Goal: Find specific page/section: Find specific page/section

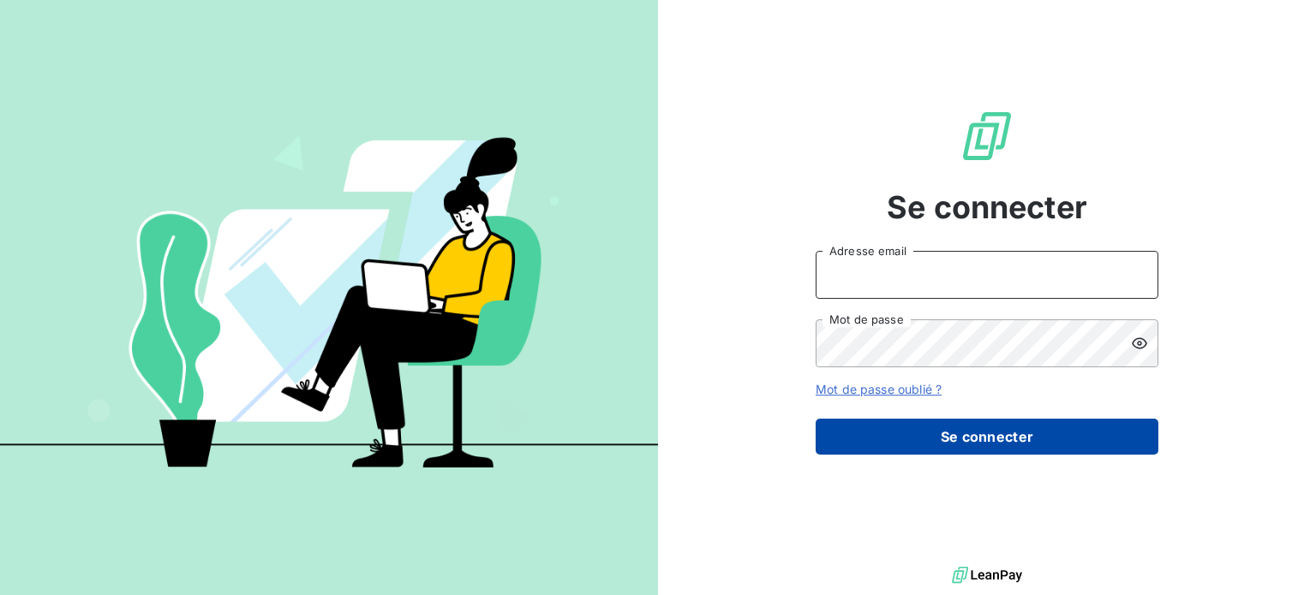
type input "[EMAIL_ADDRESS][DOMAIN_NAME]"
click at [940, 448] on button "Se connecter" at bounding box center [987, 437] width 343 height 36
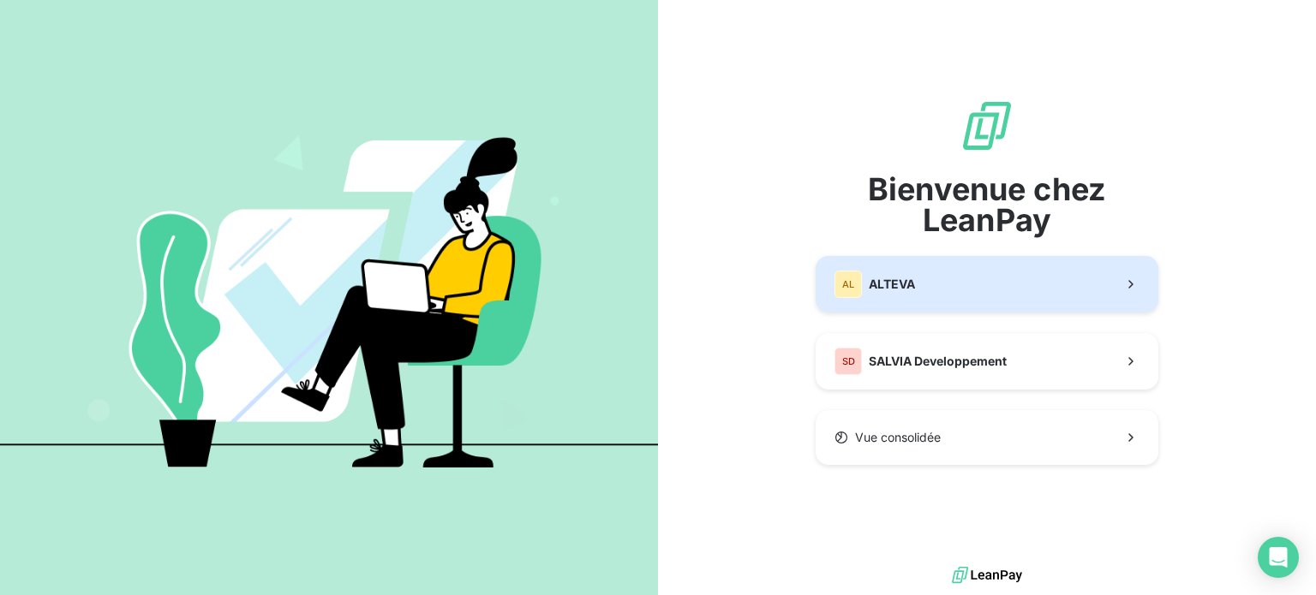
click at [874, 284] on span "ALTEVA" at bounding box center [892, 284] width 46 height 17
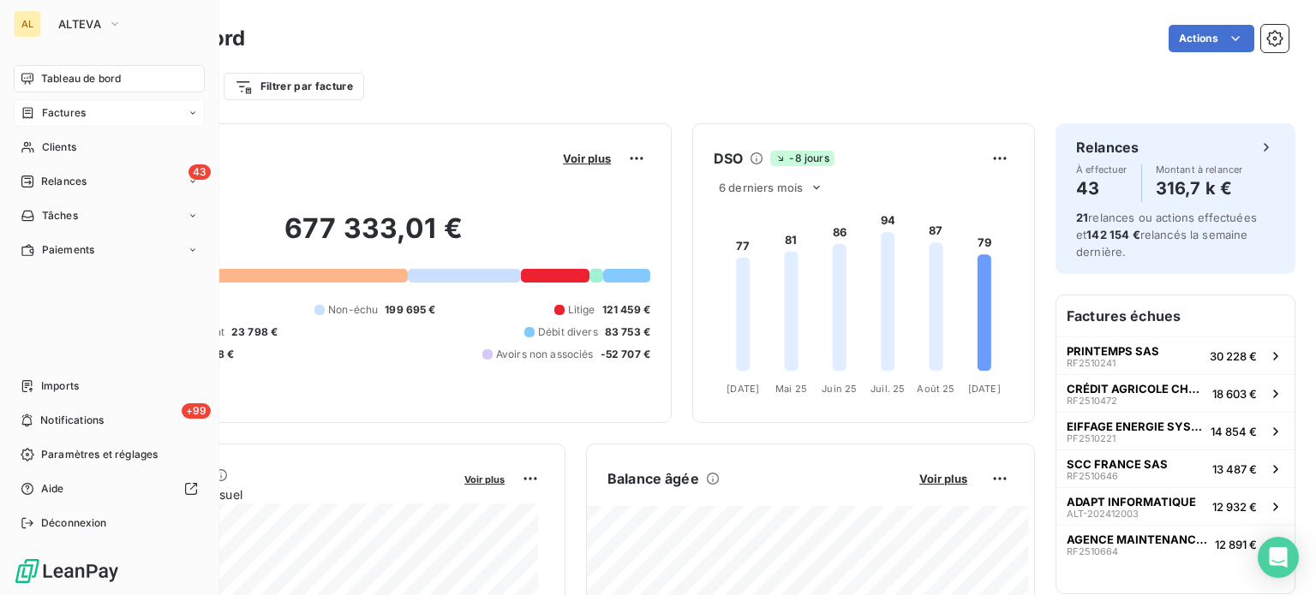
click at [65, 115] on span "Factures" at bounding box center [64, 112] width 44 height 15
click at [87, 156] on div "Factures" at bounding box center [119, 147] width 170 height 27
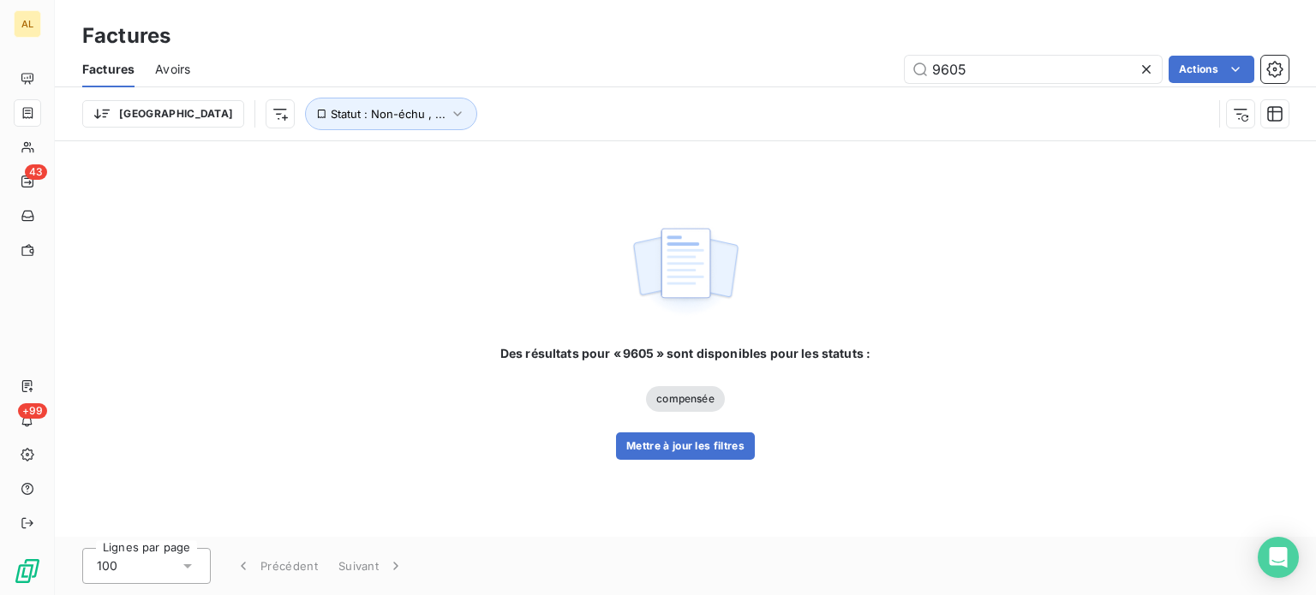
drag, startPoint x: 1025, startPoint y: 71, endPoint x: 772, endPoint y: 23, distance: 257.3
click at [772, 25] on div "Factures Factures Avoirs 9605 Actions Trier Statut : Non-échu , ..." at bounding box center [685, 70] width 1261 height 141
type input "10189"
click at [689, 400] on span "litige" at bounding box center [685, 399] width 45 height 26
click at [703, 447] on button "Mettre à jour les filtres" at bounding box center [685, 446] width 139 height 27
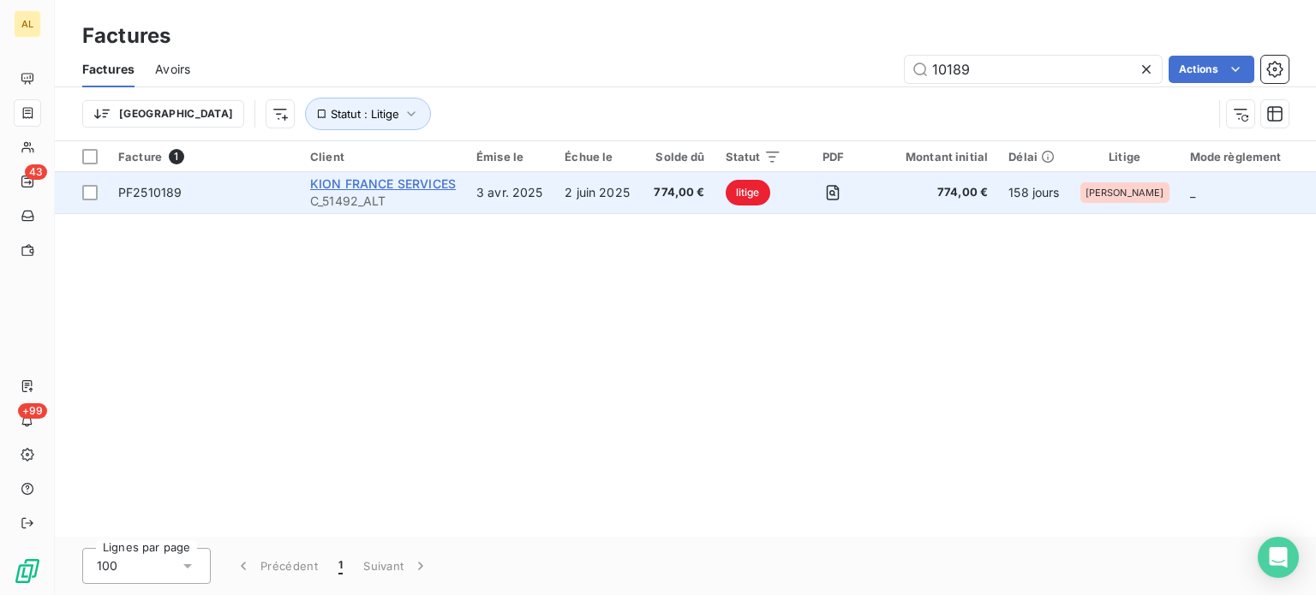
click at [418, 185] on span "KION FRANCE SERVICES" at bounding box center [383, 183] width 146 height 15
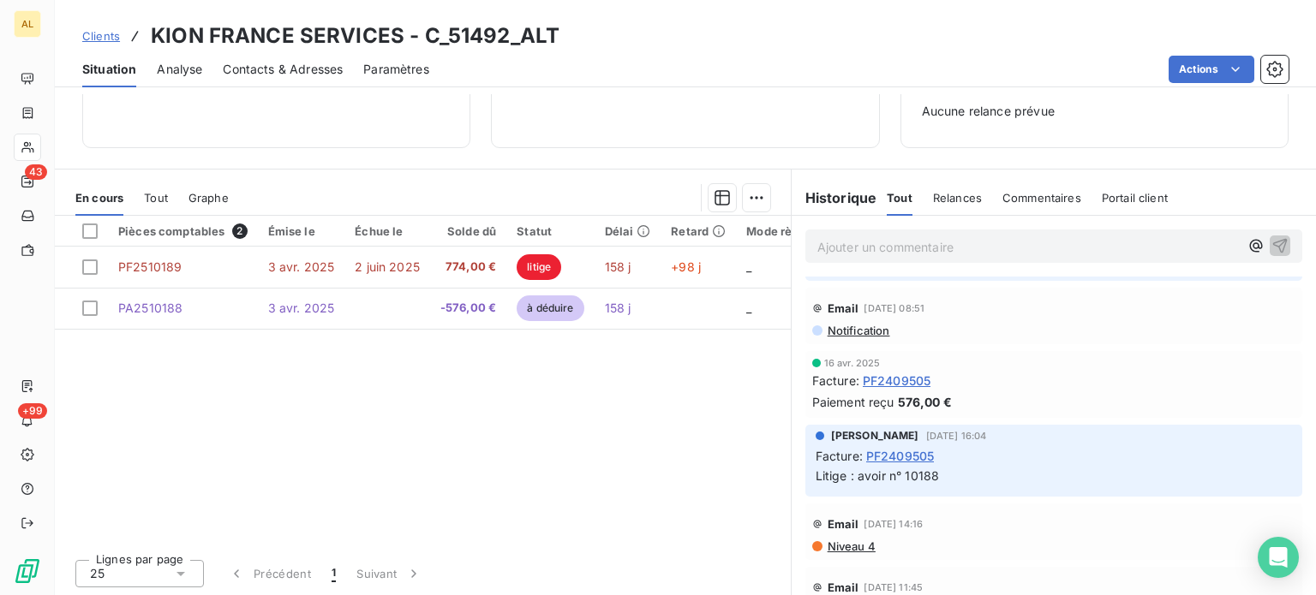
scroll to position [343, 0]
